Goal: Information Seeking & Learning: Learn about a topic

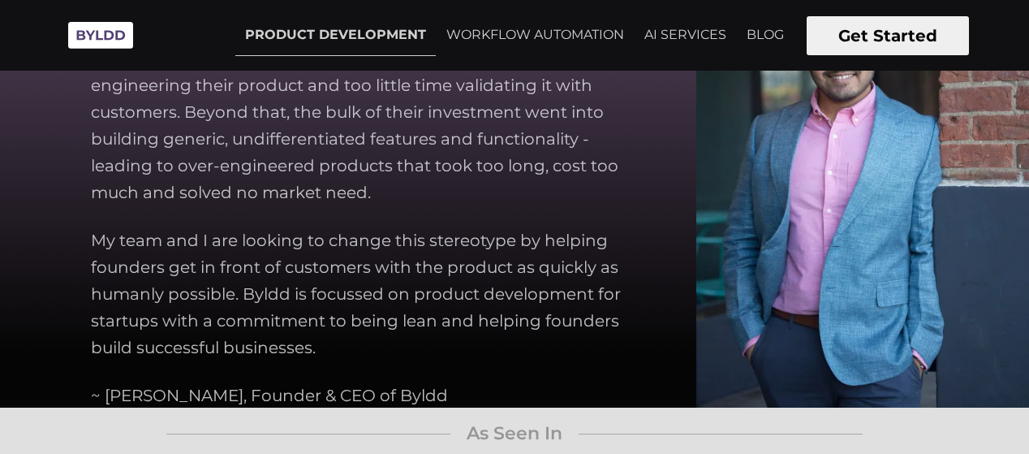
scroll to position [4263, 0]
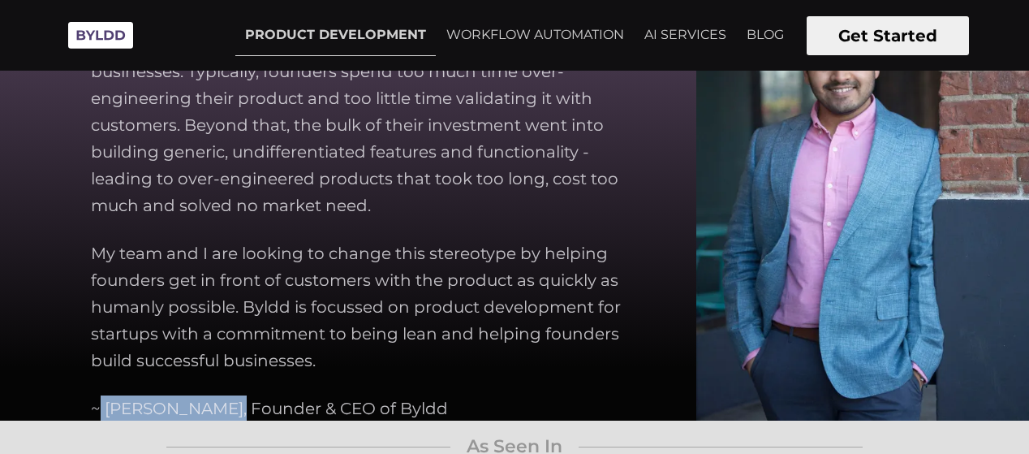
drag, startPoint x: 217, startPoint y: 407, endPoint x: 87, endPoint y: 401, distance: 130.8
click at [87, 401] on section "Our Founder I started Byldd because I saw founders spending exorbitant amounts …" at bounding box center [514, 171] width 1029 height 499
drag, startPoint x: 422, startPoint y: 410, endPoint x: 227, endPoint y: 402, distance: 194.9
click at [227, 402] on p "~ [PERSON_NAME], Founder & CEO of Byldd" at bounding box center [269, 408] width 357 height 27
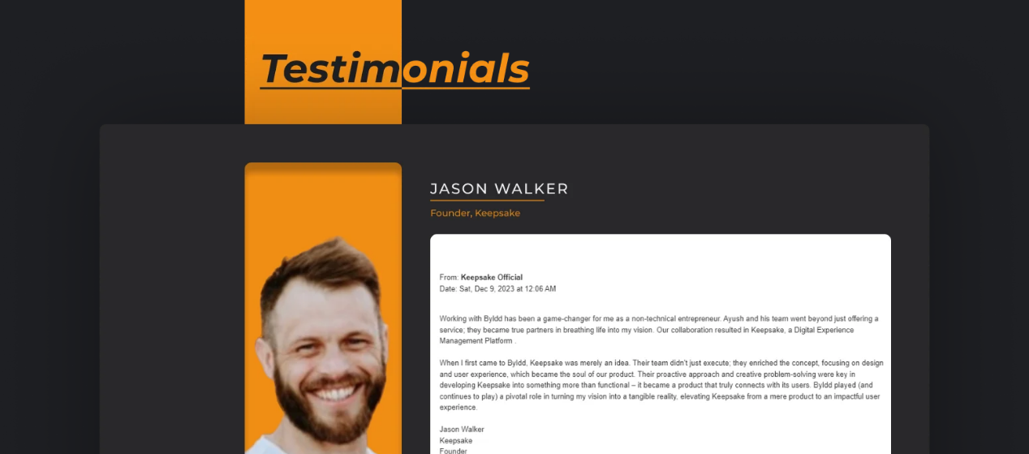
scroll to position [0, 0]
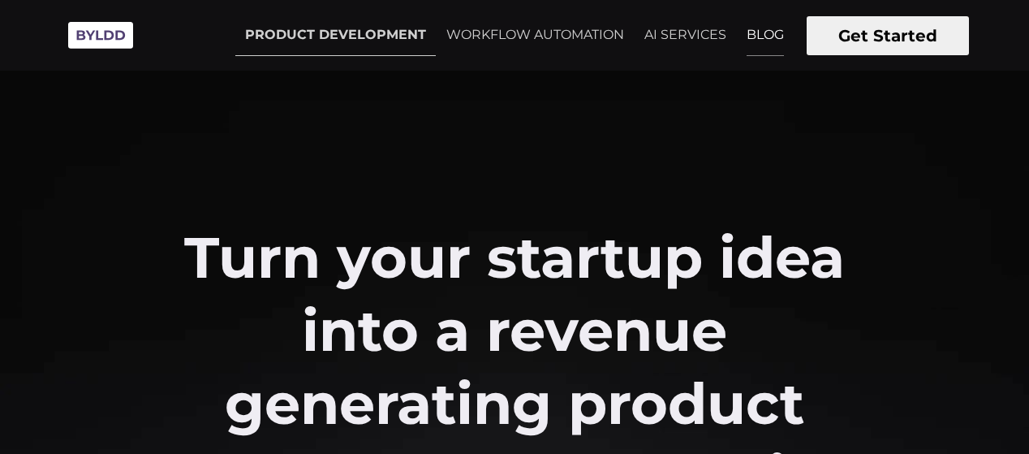
click at [764, 43] on link "BLOG" at bounding box center [765, 35] width 57 height 41
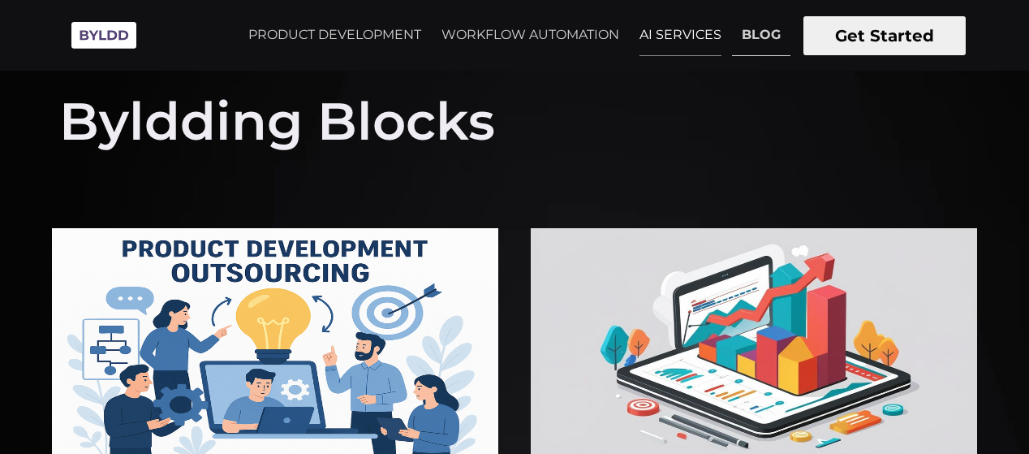
click at [667, 46] on link "AI SERVICES" at bounding box center [680, 35] width 101 height 41
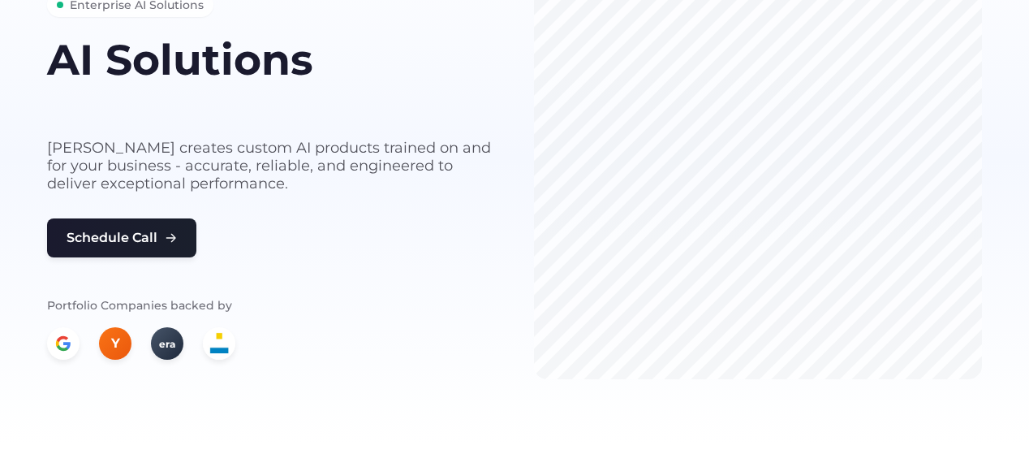
scroll to position [89, 0]
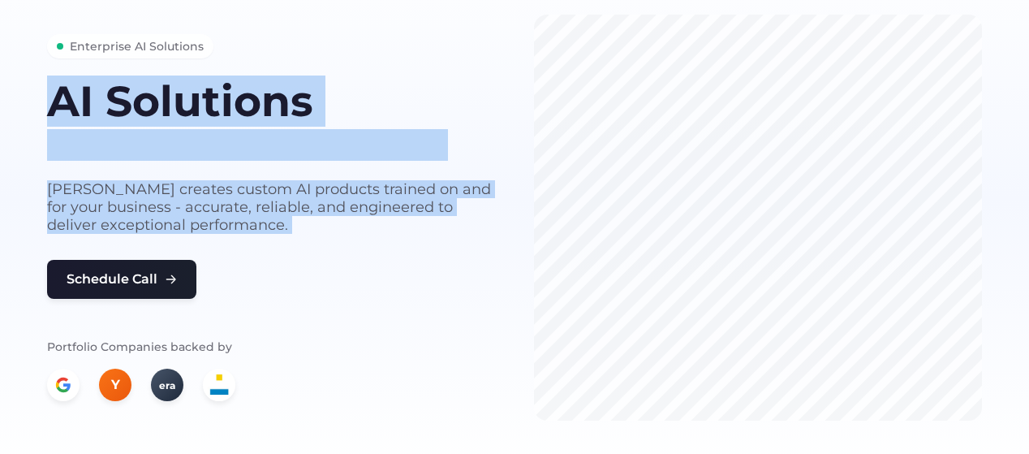
drag, startPoint x: 48, startPoint y: 105, endPoint x: 433, endPoint y: 246, distance: 410.5
click at [433, 246] on div "Enterprise AI Solutions AI Solutions built for your business needs Byldd create…" at bounding box center [271, 217] width 448 height 367
drag, startPoint x: 433, startPoint y: 246, endPoint x: 26, endPoint y: 92, distance: 435.5
click at [26, 92] on section "Enterprise AI Solutions AI Solutions built for your business needs Byldd create…" at bounding box center [514, 198] width 1029 height 574
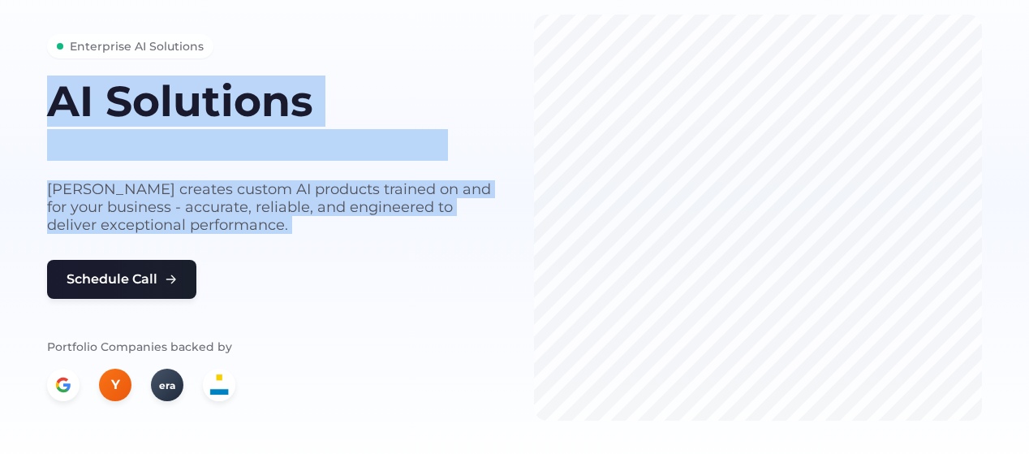
click at [26, 92] on section "Enterprise AI Solutions AI Solutions built for your business needs Byldd create…" at bounding box center [514, 198] width 1029 height 574
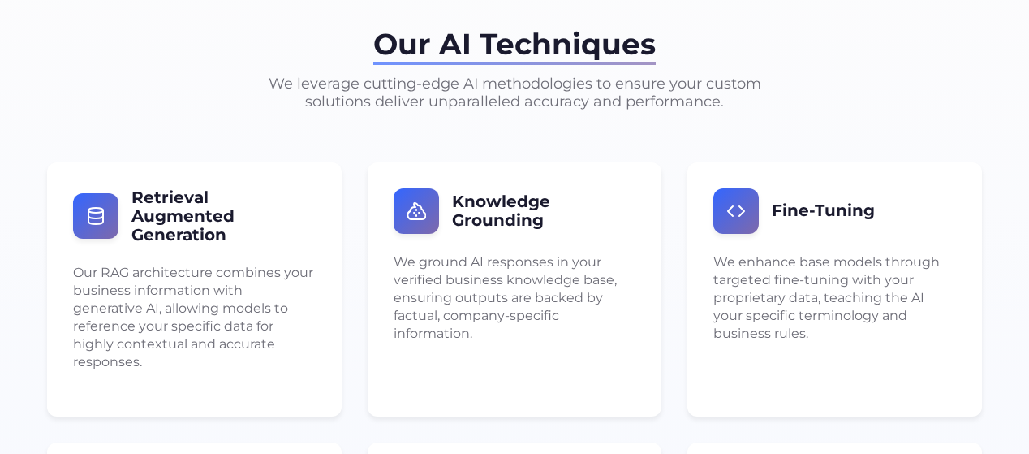
scroll to position [2324, 0]
